Goal: Information Seeking & Learning: Find contact information

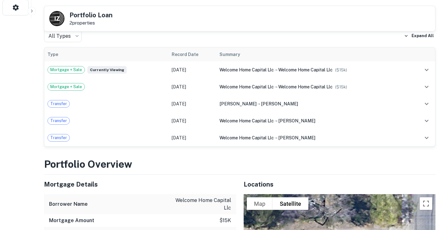
scroll to position [231, 0]
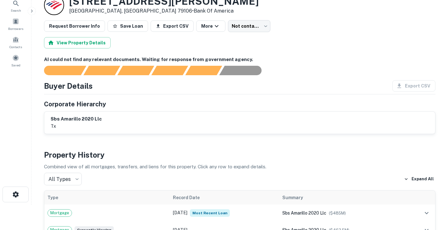
scroll to position [6, 0]
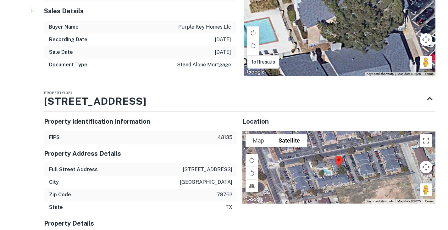
scroll to position [600, 0]
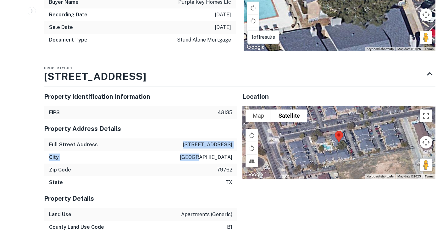
drag, startPoint x: 182, startPoint y: 113, endPoint x: 232, endPoint y: 126, distance: 51.9
click at [232, 126] on div "Property Address Details Full Street Address [STREET_ADDRESS]" at bounding box center [140, 154] width 193 height 70
click at [161, 151] on div "City odessa" at bounding box center [140, 157] width 193 height 13
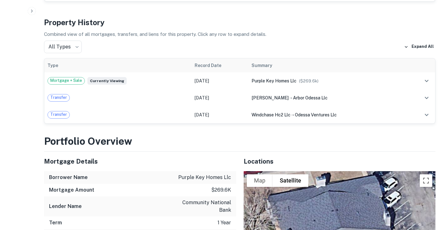
scroll to position [227, 0]
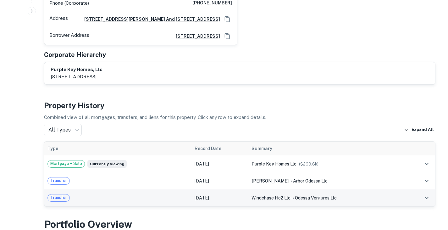
click at [141, 194] on div "Transfer" at bounding box center [117, 198] width 141 height 8
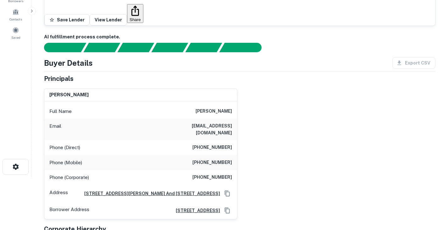
scroll to position [0, 0]
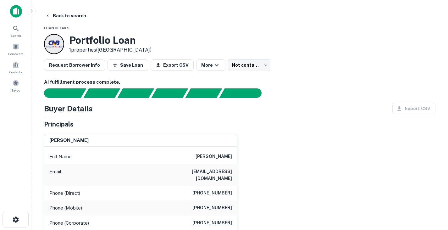
click at [209, 157] on h6 "john b mcknight" at bounding box center [213, 157] width 36 height 8
copy h6 "john b mcknight"
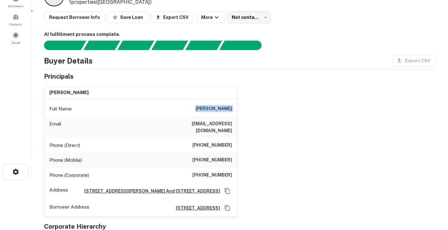
scroll to position [48, 0]
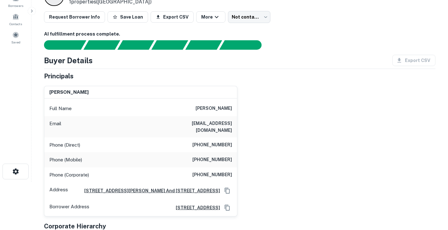
click at [201, 124] on h6 "balllogburn@gmail.com" at bounding box center [194, 127] width 75 height 14
copy h6 "balllogburn@gmail.com"
click at [226, 141] on h6 "(817) 731-9870" at bounding box center [212, 145] width 40 height 8
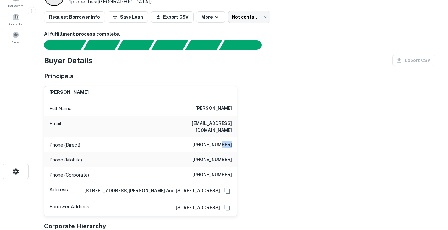
click at [226, 141] on h6 "(817) 731-9870" at bounding box center [212, 145] width 40 height 8
copy h6 "(817) 731-9870"
click at [242, 134] on div "john b mcknight Full Name john b mcknight Email balllogburn@gmail.com Phone (Di…" at bounding box center [237, 149] width 396 height 136
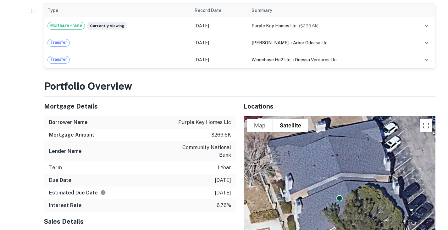
scroll to position [376, 0]
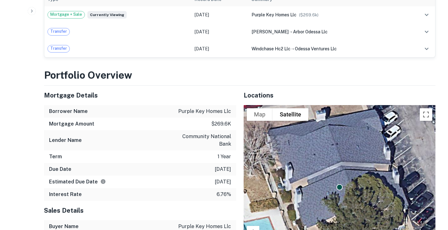
click at [141, 85] on div "Mortgage Details" at bounding box center [140, 94] width 192 height 19
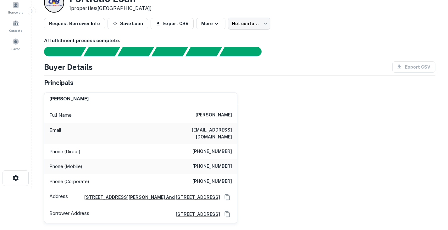
scroll to position [42, 0]
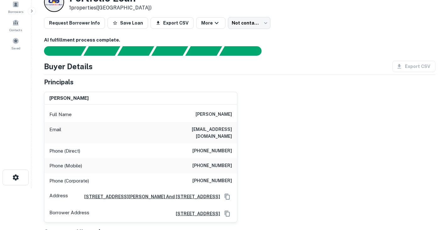
click at [217, 162] on h6 "(817) 313-0290" at bounding box center [212, 166] width 40 height 8
copy h6 "(817) 313-0290"
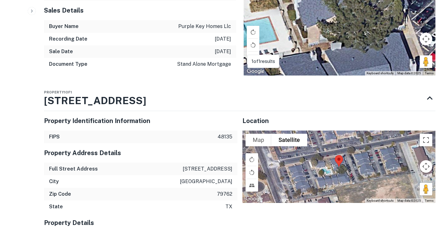
scroll to position [576, 0]
drag, startPoint x: 184, startPoint y: 136, endPoint x: 232, endPoint y: 150, distance: 50.6
click at [232, 150] on div "Property Address Details Full Street Address 5050 tanglewood ln City odessa Zip…" at bounding box center [140, 178] width 193 height 70
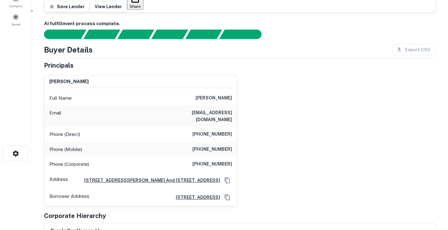
scroll to position [66, 0]
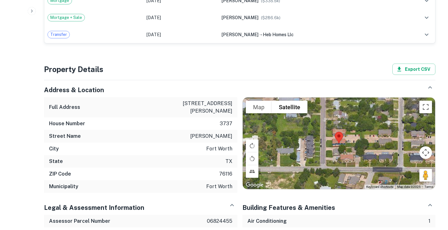
scroll to position [426, 0]
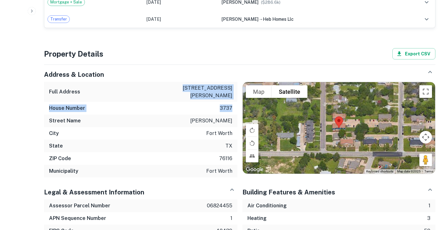
drag, startPoint x: 195, startPoint y: 87, endPoint x: 231, endPoint y: 102, distance: 38.6
click at [231, 102] on div "Full Address 3737 reagan dr House Number 3737 Street Name reagan City fort wort…" at bounding box center [140, 130] width 193 height 96
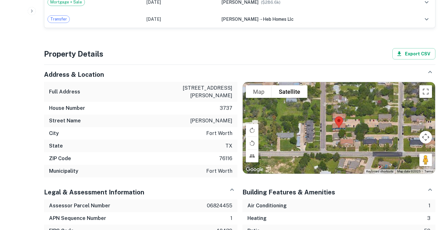
click at [175, 127] on div "City fort worth" at bounding box center [140, 133] width 193 height 13
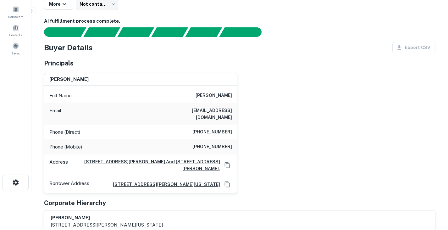
scroll to position [0, 0]
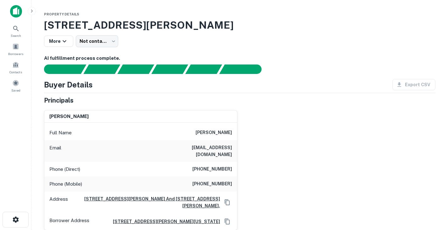
drag, startPoint x: 191, startPoint y: 131, endPoint x: 230, endPoint y: 153, distance: 44.7
click at [230, 153] on div "Full Name kenneth j blackmore Email kblackmore@bellhelicopter.textron.com Phone…" at bounding box center [140, 176] width 193 height 107
click at [190, 126] on div "Full Name kenneth j blackmore" at bounding box center [140, 132] width 193 height 15
drag, startPoint x: 188, startPoint y: 132, endPoint x: 231, endPoint y: 131, distance: 43.7
click at [231, 131] on div "Full Name kenneth j blackmore" at bounding box center [140, 132] width 193 height 15
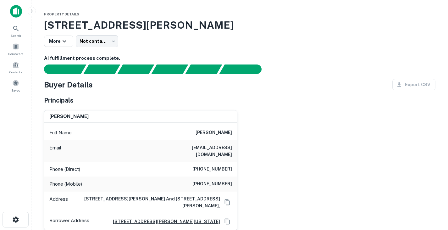
click at [218, 125] on div "Full Name kenneth j blackmore" at bounding box center [140, 132] width 193 height 15
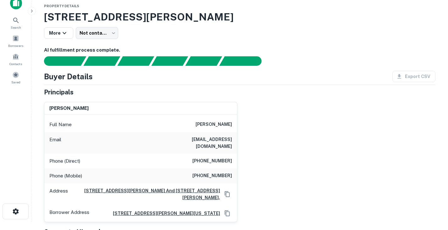
click at [215, 174] on h6 "(586) 246-7312" at bounding box center [212, 176] width 40 height 8
copy h6 "(586) 246-7312"
click at [210, 138] on h6 "kblackmore@bellhelicopter.textron.com" at bounding box center [194, 143] width 75 height 14
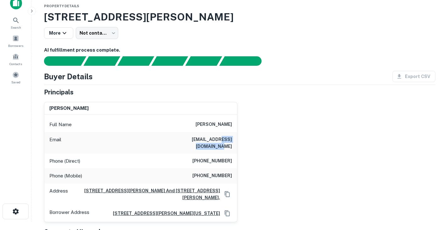
click at [210, 138] on h6 "kblackmore@bellhelicopter.textron.com" at bounding box center [194, 143] width 75 height 14
copy h6 "kblackmore@bellhelicopter.textron.com"
click at [196, 122] on h6 "kenneth j blackmore" at bounding box center [213, 125] width 36 height 8
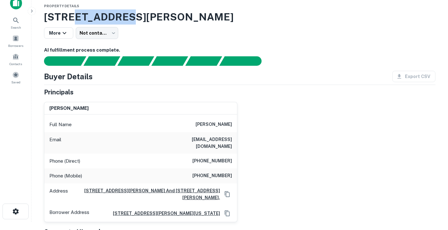
drag, startPoint x: 74, startPoint y: 16, endPoint x: 120, endPoint y: 18, distance: 45.9
click at [120, 18] on h3 "3737 Reagan Dr, Fort Worth, TX, 76116" at bounding box center [239, 16] width 391 height 15
copy h3 "Reagan Dr"
click at [59, 14] on h3 "3737 Reagan Dr, Fort Worth, TX, 76116" at bounding box center [239, 16] width 391 height 15
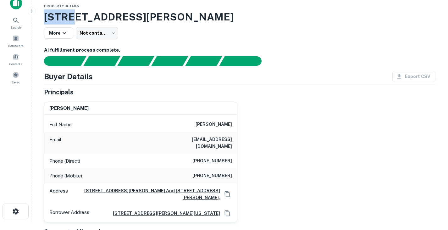
click at [59, 14] on h3 "3737 Reagan Dr, Fort Worth, TX, 76116" at bounding box center [239, 16] width 391 height 15
copy h3 "3737"
click at [160, 26] on div "3737 Reagan Dr, Fort Worth, TX, 76116 More Not contacted **** ​" at bounding box center [239, 24] width 391 height 30
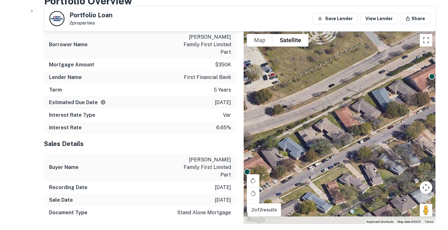
scroll to position [469, 0]
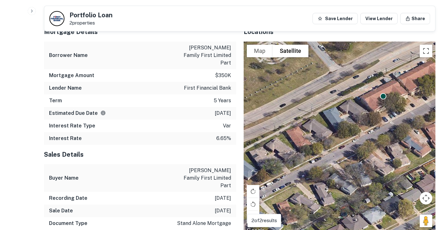
drag, startPoint x: 388, startPoint y: 87, endPoint x: 327, endPoint y: 99, distance: 61.5
click at [327, 99] on div "To activate drag with keyboard, press Alt + Enter. Once in keyboard drag state,…" at bounding box center [340, 137] width 192 height 193
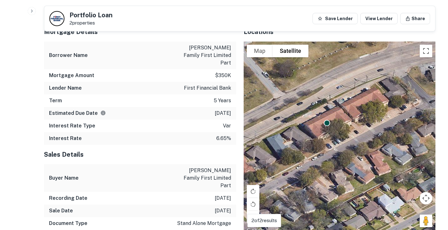
drag, startPoint x: 373, startPoint y: 92, endPoint x: 292, endPoint y: 128, distance: 88.3
click at [292, 128] on div "To activate drag with keyboard, press Alt + Enter. Once in keyboard drag state,…" at bounding box center [340, 137] width 192 height 193
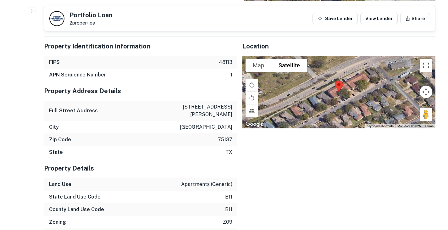
scroll to position [702, 0]
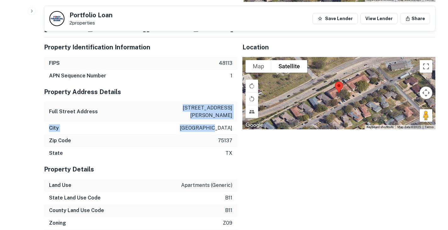
drag, startPoint x: 200, startPoint y: 83, endPoint x: 231, endPoint y: 97, distance: 34.3
click at [231, 97] on div "Property Address Details Full Street Address 355 fouts ave City duncanville Zip…" at bounding box center [140, 120] width 193 height 77
click at [197, 102] on div "Full Street Address 355 fouts ave" at bounding box center [140, 112] width 193 height 20
drag, startPoint x: 196, startPoint y: 83, endPoint x: 232, endPoint y: 83, distance: 35.2
click at [232, 102] on div "Full Street Address 355 fouts ave" at bounding box center [140, 112] width 193 height 20
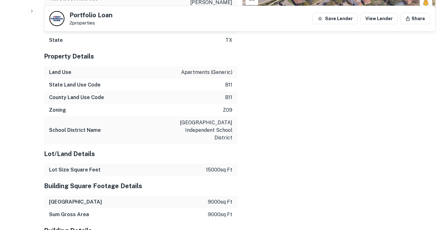
scroll to position [823, 0]
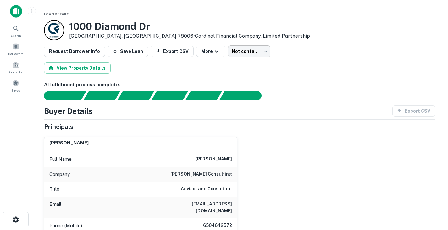
click at [253, 52] on body "Search Borrowers Contacts Saved Loan Details [STREET_ADDRESS][PERSON_NAME] • Ca…" at bounding box center [224, 115] width 448 height 230
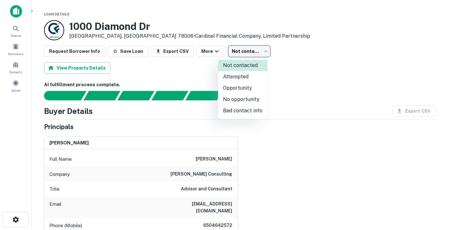
click at [246, 80] on li "Attempted" at bounding box center [242, 76] width 49 height 11
type input "*********"
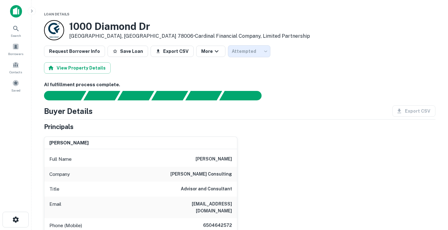
click at [297, 99] on div at bounding box center [235, 95] width 399 height 9
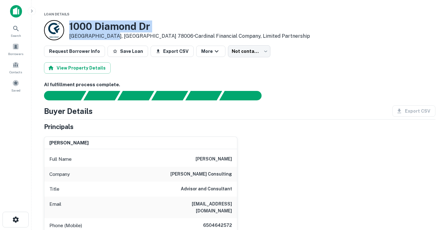
drag, startPoint x: 69, startPoint y: 26, endPoint x: 111, endPoint y: 35, distance: 42.1
click at [111, 35] on div "1000 Diamond Dr Boerne, TX 78006 • Cardinal Financial Company, Limited Partners…" at bounding box center [189, 29] width 241 height 19
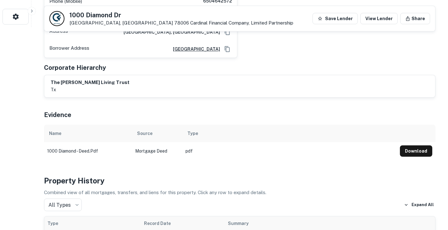
scroll to position [166, 0]
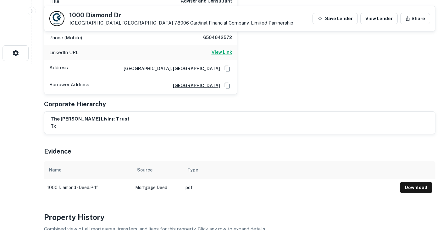
click at [221, 49] on h6 "View Link" at bounding box center [222, 52] width 20 height 7
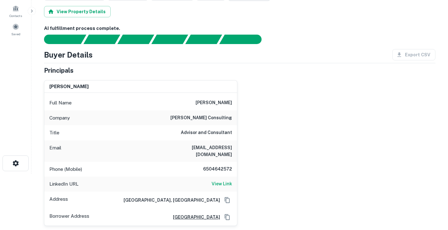
scroll to position [57, 0]
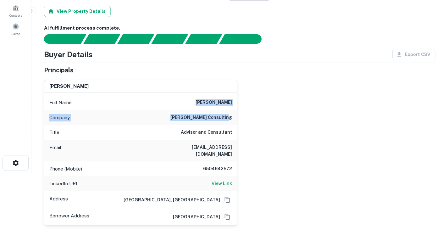
drag, startPoint x: 232, startPoint y: 117, endPoint x: 199, endPoint y: 96, distance: 39.1
click at [199, 96] on div "Full Name steve raizes Company steve raizes consulting Title Advisor and Consul…" at bounding box center [140, 158] width 193 height 133
click at [276, 98] on div "steve raizes Full Name steve raizes Company steve raizes consulting Title Advis…" at bounding box center [237, 150] width 396 height 151
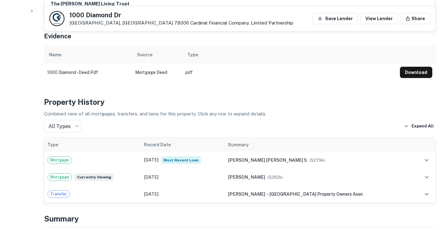
scroll to position [0, 0]
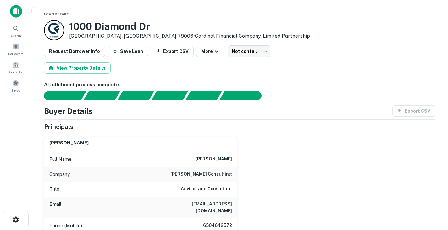
click at [209, 159] on h6 "steve raizes" at bounding box center [213, 159] width 36 height 8
copy h6 "steve"
click at [130, 141] on div "steve raizes" at bounding box center [140, 143] width 193 height 13
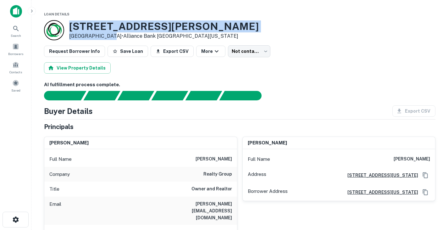
drag, startPoint x: 109, startPoint y: 36, endPoint x: 65, endPoint y: 20, distance: 46.3
click at [65, 20] on div "[STREET_ADDRESS][PERSON_NAME] • Alliance Bank Central [US_STATE]" at bounding box center [151, 30] width 215 height 20
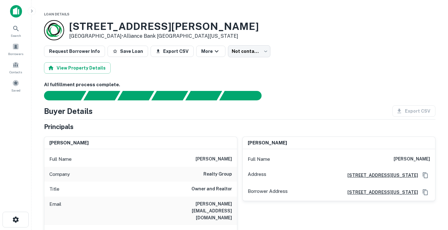
click at [203, 126] on div "Principals" at bounding box center [239, 126] width 391 height 9
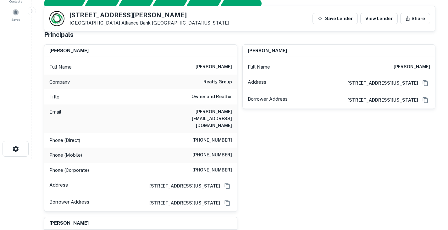
scroll to position [72, 0]
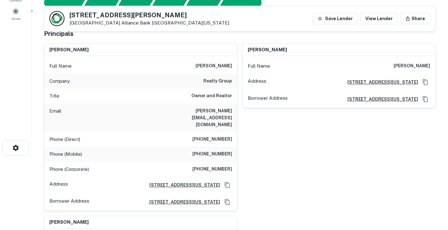
click at [207, 150] on h6 "(254) 366-9620" at bounding box center [212, 154] width 40 height 8
copy h6 "(254) 366-9620"
click at [209, 65] on h6 "kirk regian" at bounding box center [213, 66] width 36 height 8
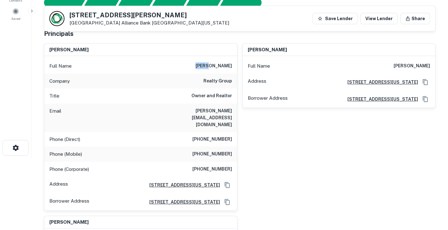
click at [209, 65] on h6 "kirk regian" at bounding box center [213, 66] width 36 height 8
copy h6 "kirk"
click at [191, 146] on div "Phone (Mobile) (254) 366-9620" at bounding box center [140, 153] width 193 height 15
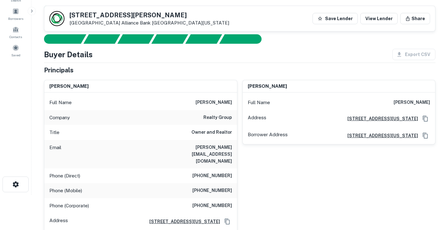
scroll to position [0, 0]
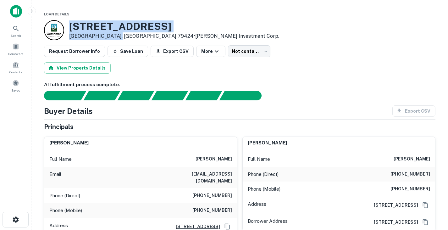
drag, startPoint x: 116, startPoint y: 34, endPoint x: 69, endPoint y: 22, distance: 48.3
click at [69, 22] on div "[STREET_ADDRESS] • [PERSON_NAME] Investment Corp." at bounding box center [161, 30] width 235 height 20
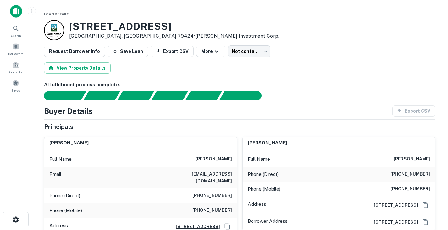
click at [201, 159] on h6 "[PERSON_NAME]" at bounding box center [213, 159] width 36 height 8
copy h6 "[PERSON_NAME]"
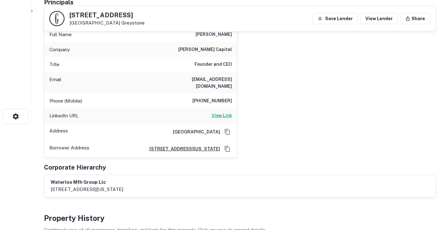
scroll to position [103, 0]
click at [224, 112] on h6 "View Link" at bounding box center [222, 115] width 20 height 7
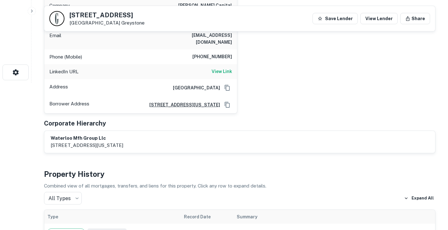
scroll to position [0, 0]
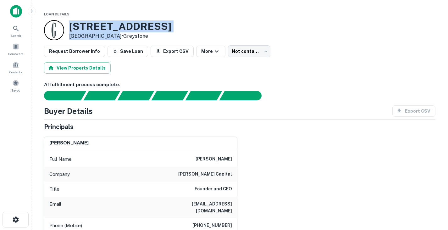
drag, startPoint x: 71, startPoint y: 24, endPoint x: 109, endPoint y: 34, distance: 39.4
click at [109, 34] on div "1211 W 8TH ST Austin, TX 78703 • Greystone" at bounding box center [120, 29] width 102 height 19
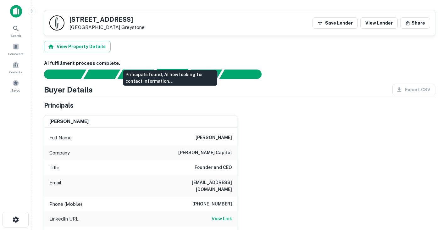
scroll to position [79, 0]
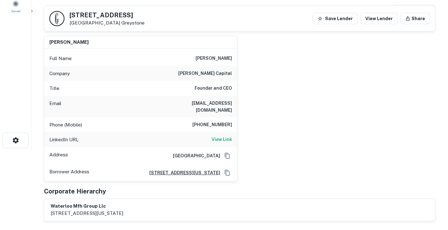
click at [146, 90] on div "Title Founder and CEO" at bounding box center [140, 88] width 193 height 15
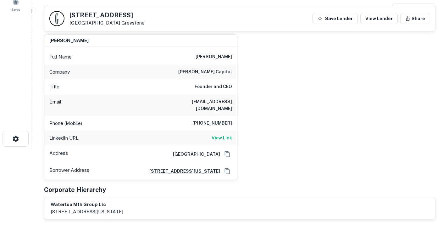
scroll to position [84, 0]
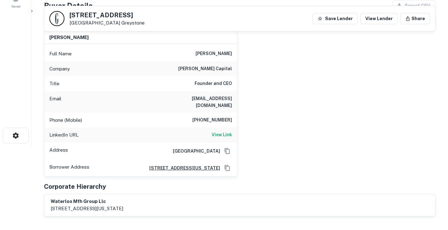
click at [209, 52] on h6 "ari rastegar" at bounding box center [213, 54] width 36 height 8
copy h6 "ari"
click at [220, 131] on h6 "View Link" at bounding box center [222, 134] width 20 height 7
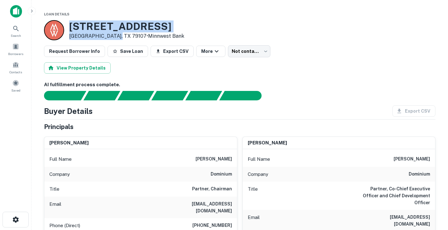
drag, startPoint x: 70, startPoint y: 27, endPoint x: 113, endPoint y: 35, distance: 43.6
click at [113, 35] on div "[STREET_ADDRESS] • Minnwest Bank" at bounding box center [126, 29] width 115 height 19
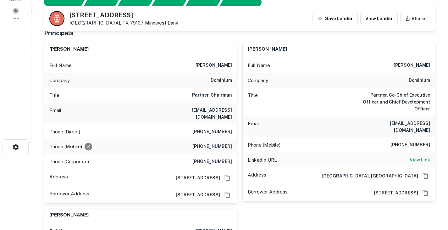
scroll to position [73, 0]
drag, startPoint x: 204, startPoint y: 64, endPoint x: 233, endPoint y: 77, distance: 32.4
click at [233, 77] on div "Full Name [PERSON_NAME] Company dominium Title Partner, Chairman Email [EMAIL_A…" at bounding box center [140, 129] width 193 height 148
click at [322, 80] on div "Company dominium" at bounding box center [339, 80] width 193 height 15
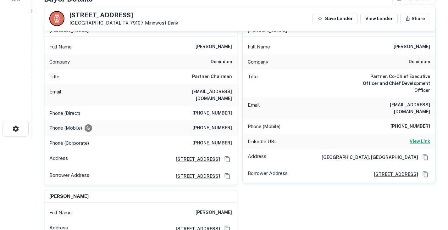
scroll to position [90, 0]
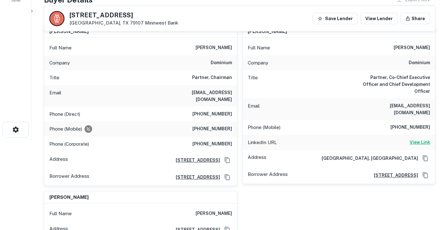
click at [423, 139] on h6 "View Link" at bounding box center [420, 142] width 20 height 7
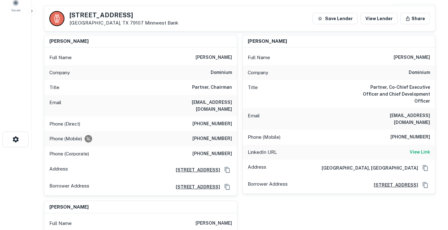
scroll to position [82, 0]
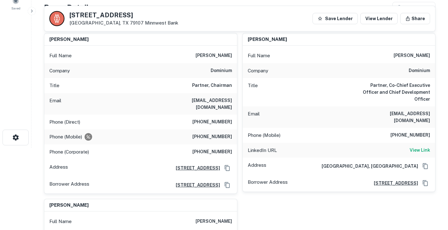
click at [403, 56] on h6 "mark moorhouse" at bounding box center [412, 56] width 36 height 8
copy h6 "mark moorhouse"
click at [405, 110] on h6 "mmoorhouse@dominiuminc.com" at bounding box center [392, 117] width 75 height 14
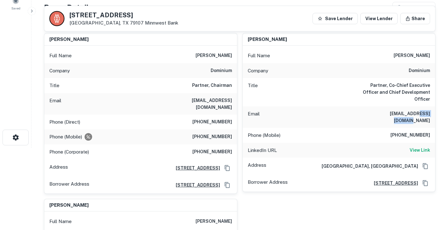
click at [405, 110] on h6 "mmoorhouse@dominiuminc.com" at bounding box center [392, 117] width 75 height 14
copy h6 "mmoorhouse@dominiuminc.com"
click at [424, 131] on h6 "612-770-2868" at bounding box center [410, 135] width 40 height 8
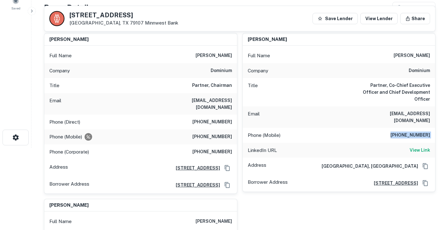
click at [424, 131] on h6 "612-770-2868" at bounding box center [410, 135] width 40 height 8
copy h6 "612-770-2868"
click at [319, 91] on div "Title Partner, Co-Chief Executive Officer and Chief Development Officer" at bounding box center [339, 92] width 193 height 28
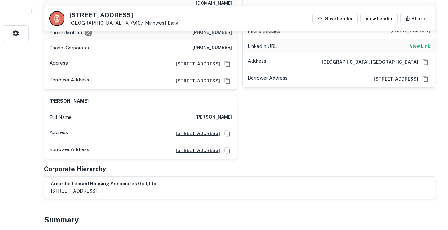
scroll to position [36, 0]
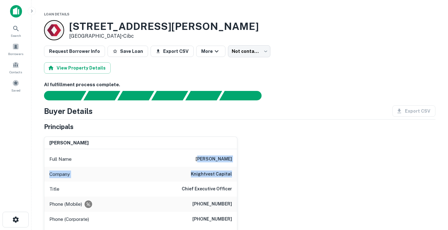
drag, startPoint x: 234, startPoint y: 172, endPoint x: 203, endPoint y: 157, distance: 33.6
click at [203, 157] on div "Full Name david s. moore Company knightvest capital Title Chief Executive Offic…" at bounding box center [140, 204] width 193 height 111
drag, startPoint x: 199, startPoint y: 157, endPoint x: 234, endPoint y: 173, distance: 37.8
click at [234, 173] on div "Full Name david s. moore Company knightvest capital Title Chief Executive Offic…" at bounding box center [140, 204] width 193 height 111
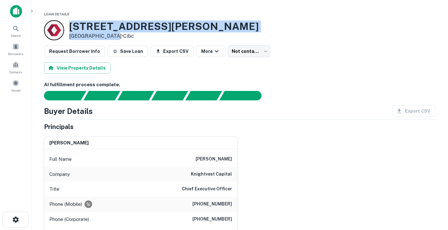
drag, startPoint x: 110, startPoint y: 36, endPoint x: 71, endPoint y: 24, distance: 40.5
click at [71, 24] on div "4600 Mueller Blvd Austin, TX 78723 • Cibc" at bounding box center [164, 29] width 190 height 19
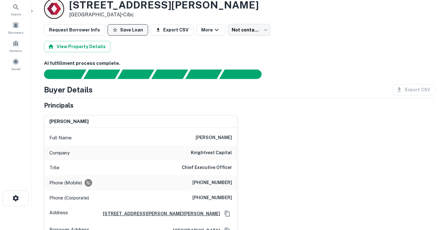
scroll to position [22, 0]
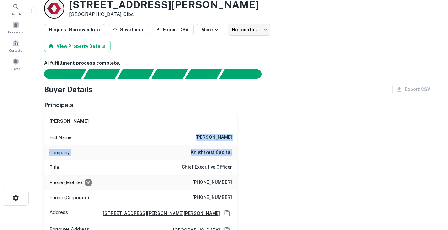
drag, startPoint x: 201, startPoint y: 135, endPoint x: 235, endPoint y: 151, distance: 37.5
click at [235, 151] on div "Full Name david s. moore Company knightvest capital Title Chief Executive Offic…" at bounding box center [140, 182] width 193 height 111
click at [169, 96] on div "Buyer Details Export CSV Principals david s. moore Full Name david s. moore Com…" at bounding box center [239, 181] width 391 height 195
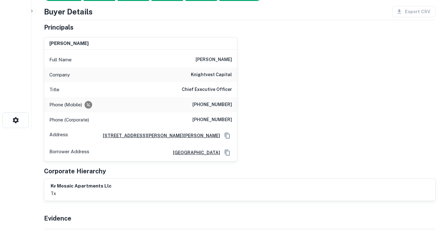
scroll to position [0, 0]
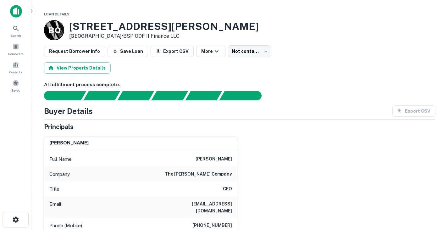
drag, startPoint x: 69, startPoint y: 25, endPoint x: 122, endPoint y: 36, distance: 53.5
click at [122, 36] on div "[STREET_ADDRESS][PERSON_NAME] • BSP ODF II Finance LLC" at bounding box center [164, 29] width 190 height 19
click at [269, 82] on h6 "AI fulfillment process complete." at bounding box center [239, 84] width 391 height 7
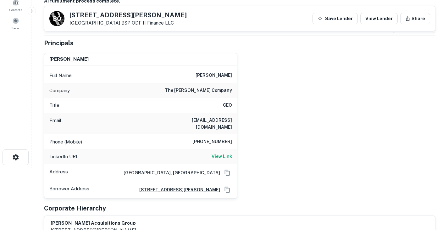
scroll to position [62, 0]
drag, startPoint x: 234, startPoint y: 89, endPoint x: 205, endPoint y: 70, distance: 34.0
click at [205, 70] on div "Full Name [PERSON_NAME] Company the [PERSON_NAME] company Title CEO Email [EMAI…" at bounding box center [140, 132] width 193 height 133
click at [216, 153] on h6 "View Link" at bounding box center [222, 156] width 20 height 7
click at [141, 110] on div "Title CEO" at bounding box center [140, 105] width 193 height 15
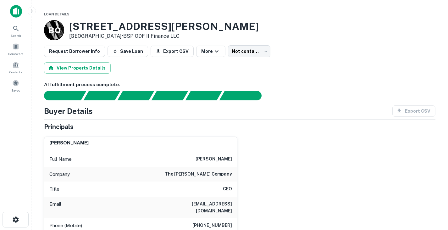
scroll to position [61, 0]
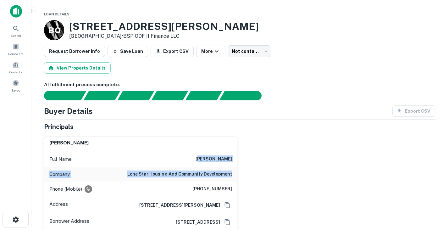
drag, startPoint x: 202, startPoint y: 157, endPoint x: 245, endPoint y: 173, distance: 45.4
click at [245, 173] on div "[PERSON_NAME] Full Name [PERSON_NAME] Company lone star housing and community d…" at bounding box center [237, 198] width 396 height 135
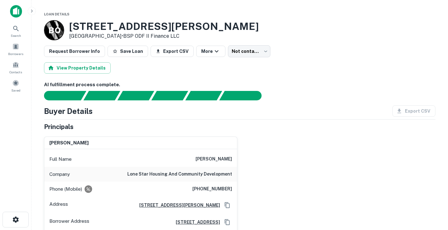
click at [156, 122] on div "Principals" at bounding box center [239, 126] width 391 height 9
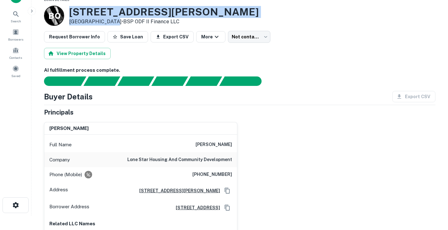
drag, startPoint x: 70, startPoint y: 12, endPoint x: 109, endPoint y: 22, distance: 40.2
click at [109, 22] on div "8600 N LAMAR BLVD Austin, TX 78753 • BSP ODF II Finance LLC" at bounding box center [164, 15] width 190 height 19
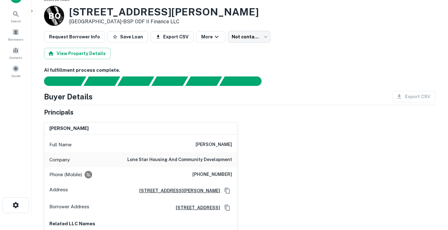
click at [287, 119] on div "michelle grandt Full Name michelle grandt Company lone star housing and communi…" at bounding box center [237, 184] width 396 height 135
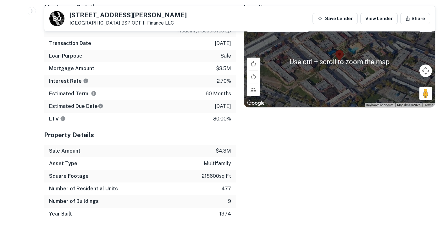
scroll to position [379, 0]
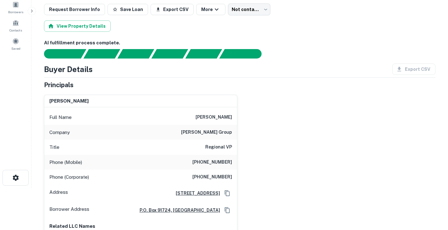
scroll to position [42, 0]
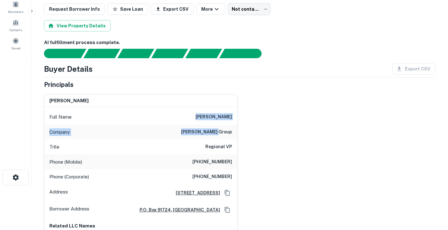
drag, startPoint x: 198, startPoint y: 116, endPoint x: 233, endPoint y: 130, distance: 38.1
click at [233, 130] on div "Full Name [PERSON_NAME] Company [PERSON_NAME] group Title Regional VP Phone (Mo…" at bounding box center [140, 175] width 193 height 136
click at [182, 132] on div "Company [PERSON_NAME] group" at bounding box center [140, 131] width 193 height 15
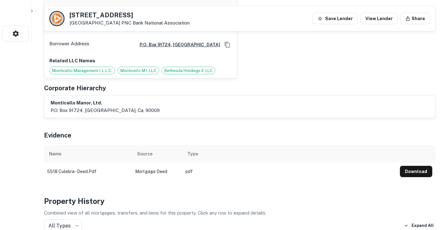
scroll to position [0, 0]
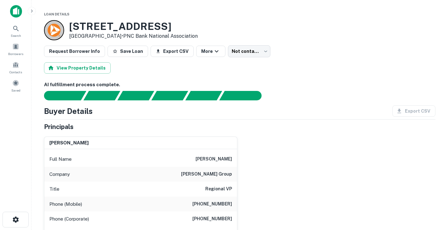
drag, startPoint x: 70, startPoint y: 26, endPoint x: 123, endPoint y: 36, distance: 53.3
click at [123, 36] on div "5518 Culebra Rd San Antonio, TX 78228 • PNC Bank National Association" at bounding box center [133, 29] width 129 height 19
click at [167, 113] on div "Buyer Details Export CSV" at bounding box center [239, 110] width 391 height 11
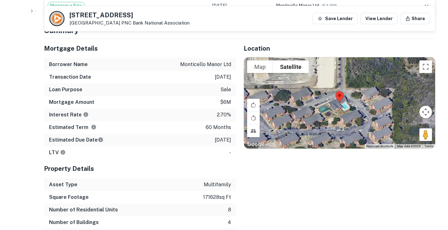
scroll to position [495, 0]
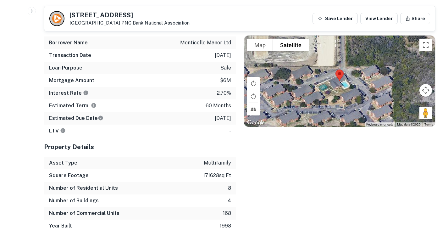
click at [195, 42] on p "monticello manor ltd" at bounding box center [205, 43] width 51 height 8
click at [162, 91] on div "Interest Rate 2.70%" at bounding box center [140, 93] width 192 height 13
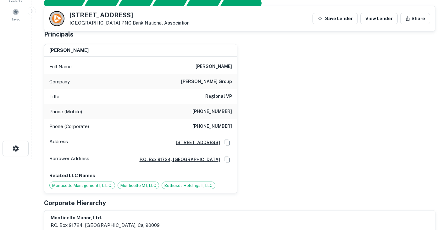
scroll to position [71, 0]
drag, startPoint x: 199, startPoint y: 64, endPoint x: 234, endPoint y: 83, distance: 40.4
click at [234, 83] on div "Full Name john d. mcgrath Company valcourt group Title Regional VP Phone (Mobil…" at bounding box center [140, 124] width 193 height 136
click at [262, 102] on div "john d. mcgrath Full Name john d. mcgrath Company valcourt group Title Regional…" at bounding box center [237, 116] width 396 height 154
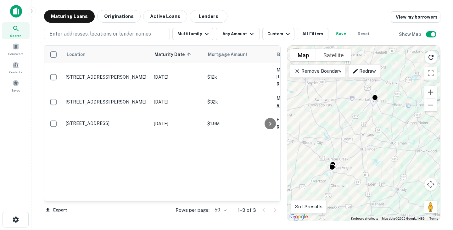
click at [298, 70] on icon at bounding box center [297, 71] width 6 height 6
